Goal: Information Seeking & Learning: Learn about a topic

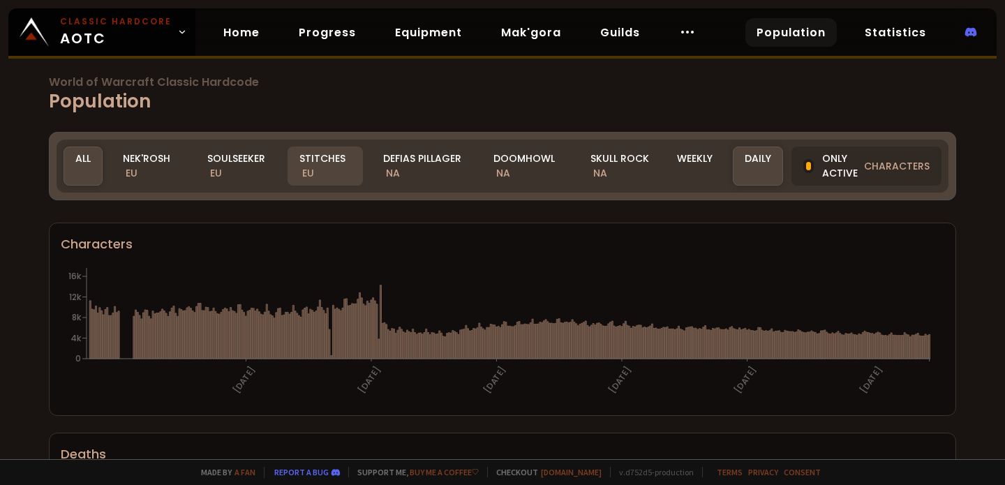
click at [308, 170] on span "EU" at bounding box center [308, 173] width 12 height 14
click at [258, 164] on div "Soulseeker EU" at bounding box center [237, 166] width 84 height 39
click at [191, 166] on div "Realm All All Nek'Rosh EU Soulseeker EU Stitches EU Defias Pillager NA Doomhowl…" at bounding box center [365, 166] width 602 height 39
click at [151, 160] on div "Nek'Rosh EU" at bounding box center [149, 166] width 76 height 39
click at [311, 174] on span "EU" at bounding box center [308, 173] width 12 height 14
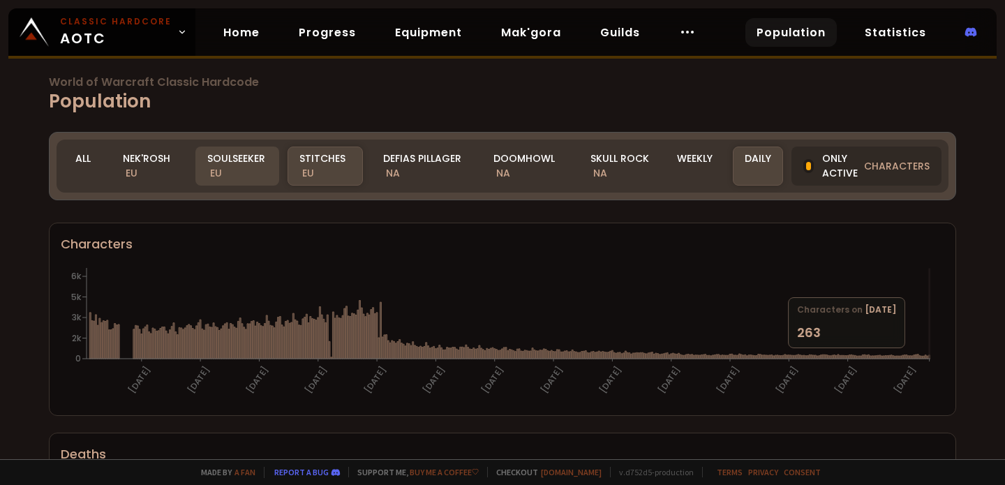
click at [220, 163] on div "Soulseeker EU" at bounding box center [237, 166] width 84 height 39
click at [140, 171] on div "Nek'Rosh EU" at bounding box center [149, 166] width 76 height 39
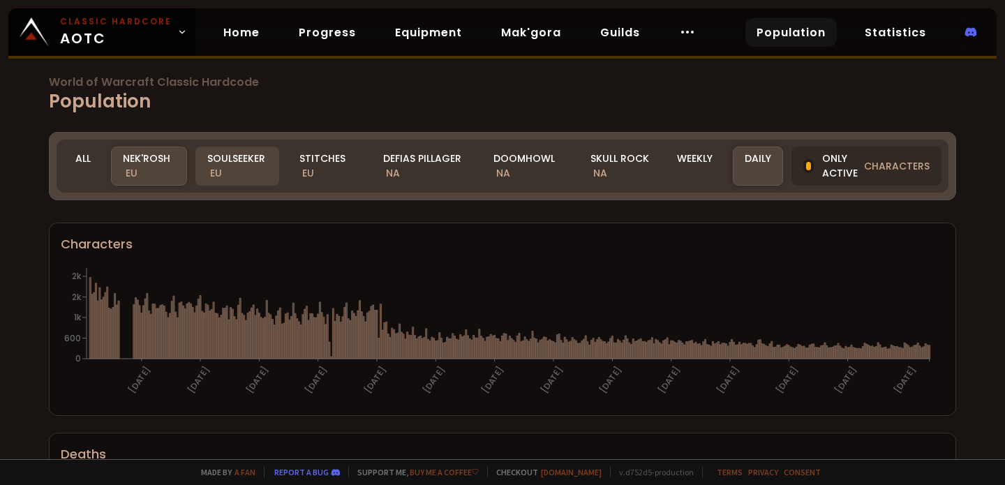
click at [244, 169] on div "Soulseeker EU" at bounding box center [237, 166] width 84 height 39
